Goal: Navigation & Orientation: Find specific page/section

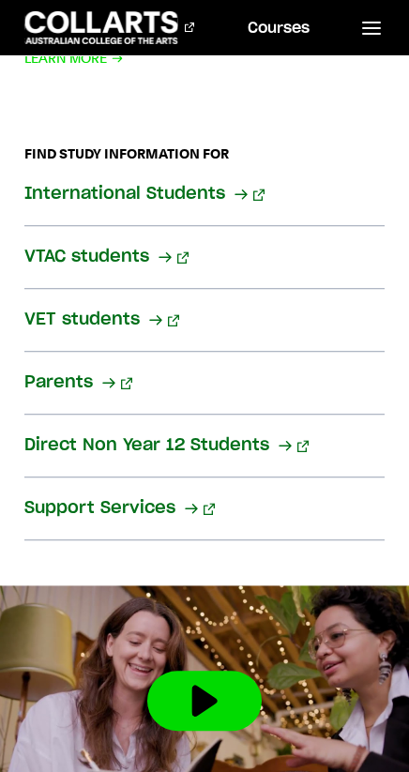
scroll to position [3459, 0]
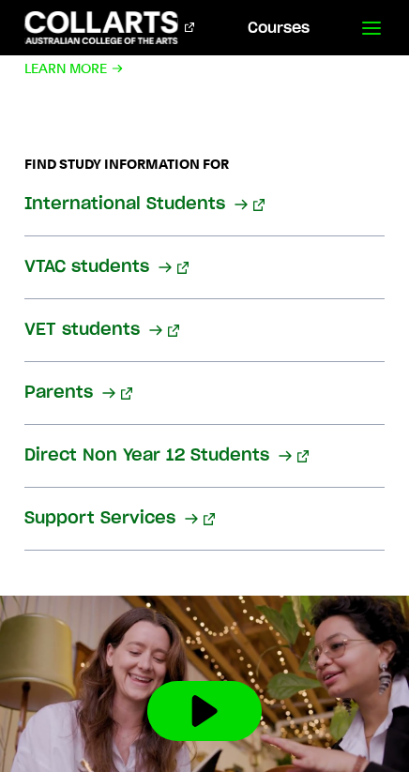
click at [377, 23] on icon at bounding box center [371, 28] width 23 height 23
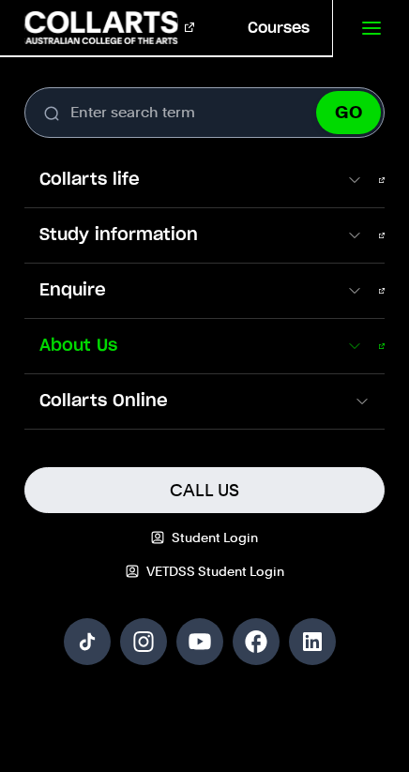
click at [78, 344] on span "About Us" at bounding box center [184, 346] width 321 height 24
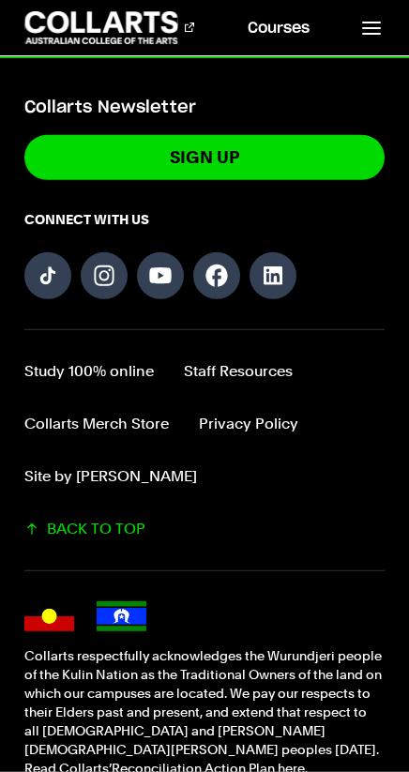
scroll to position [1957, 0]
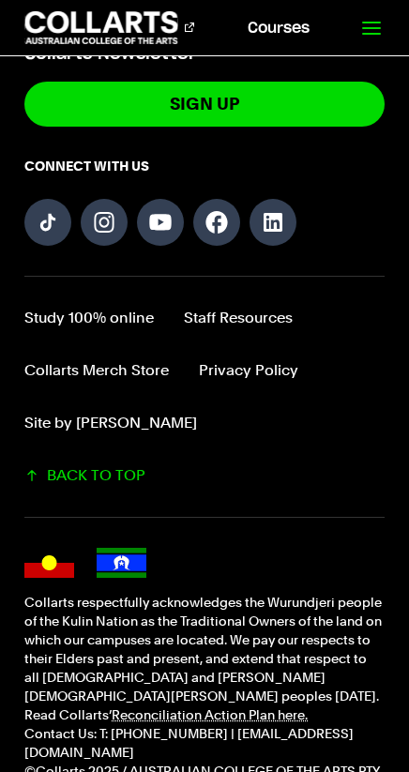
click at [387, 36] on link at bounding box center [370, 27] width 77 height 55
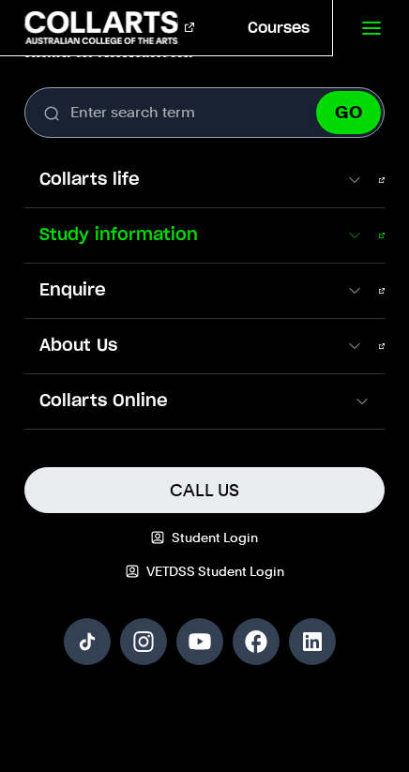
click at [86, 230] on span "Study information" at bounding box center [184, 235] width 321 height 24
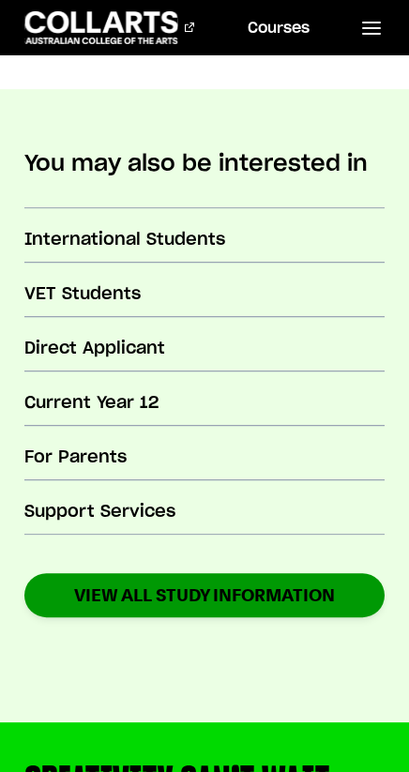
scroll to position [641, 0]
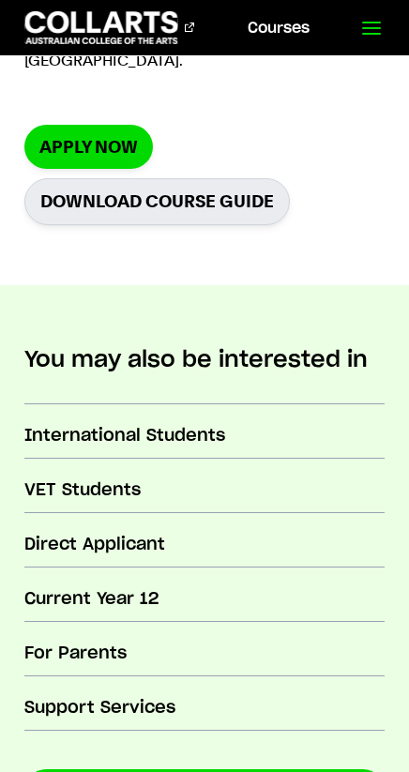
click at [374, 32] on icon at bounding box center [371, 28] width 23 height 23
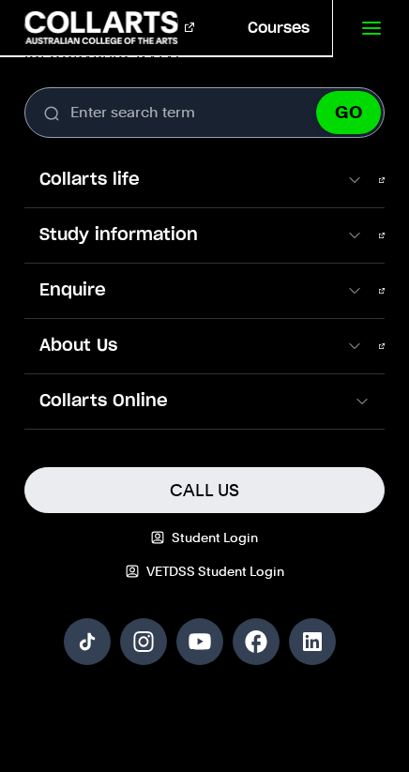
click at [374, 34] on line at bounding box center [371, 34] width 17 height 0
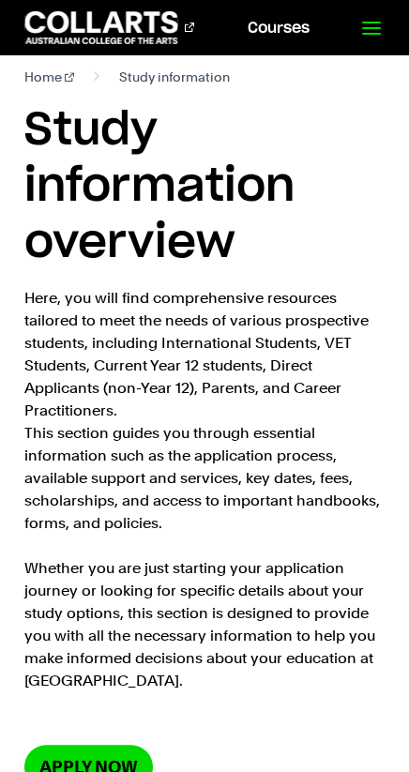
scroll to position [0, 0]
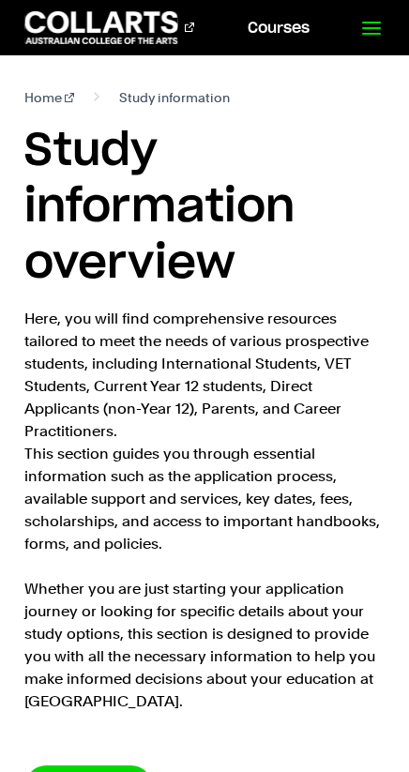
click at [366, 34] on line at bounding box center [371, 34] width 17 height 0
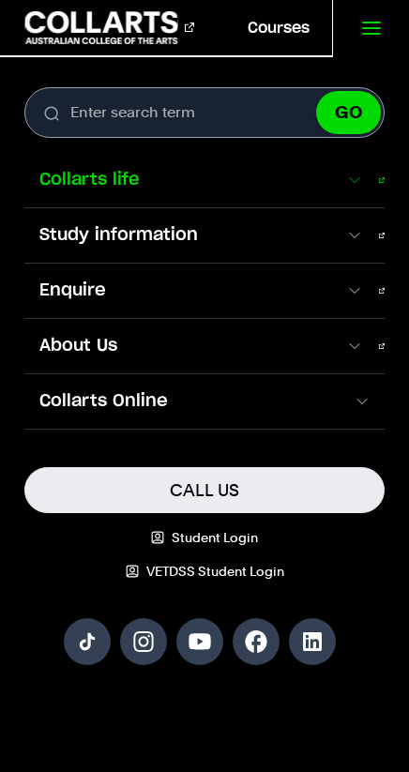
click at [111, 187] on span "Collarts life" at bounding box center [184, 180] width 321 height 24
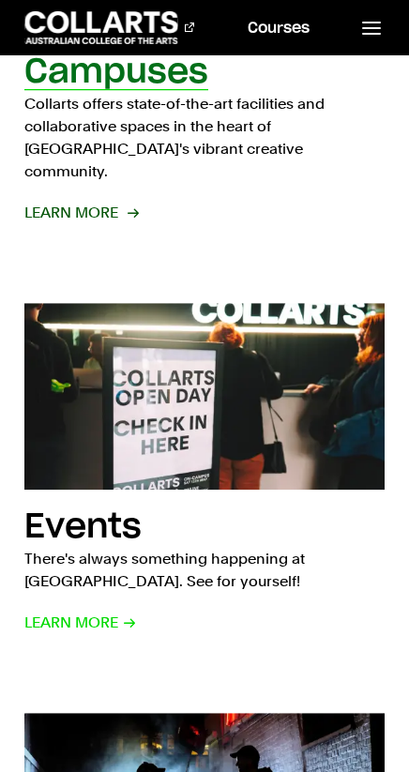
scroll to position [1471, 0]
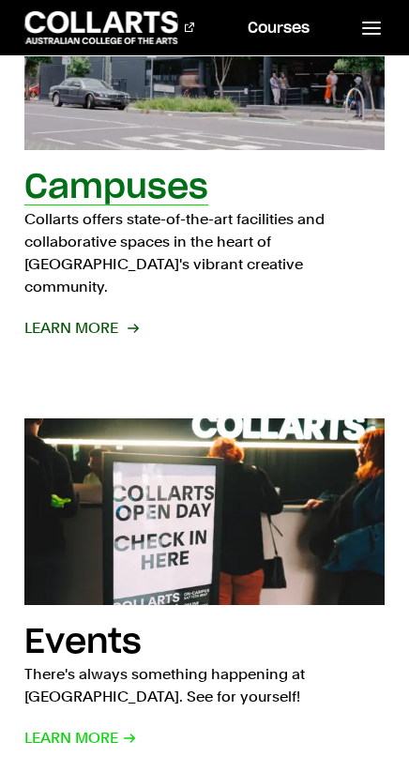
click at [113, 171] on h2 "Campuses" at bounding box center [116, 188] width 184 height 34
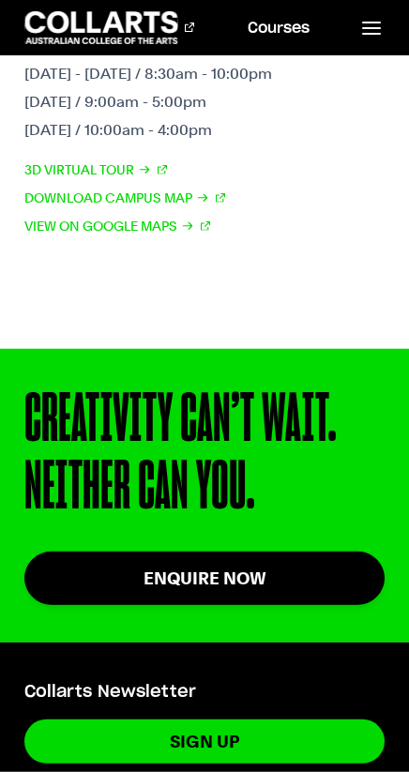
scroll to position [3949, 0]
